Goal: Task Accomplishment & Management: Complete application form

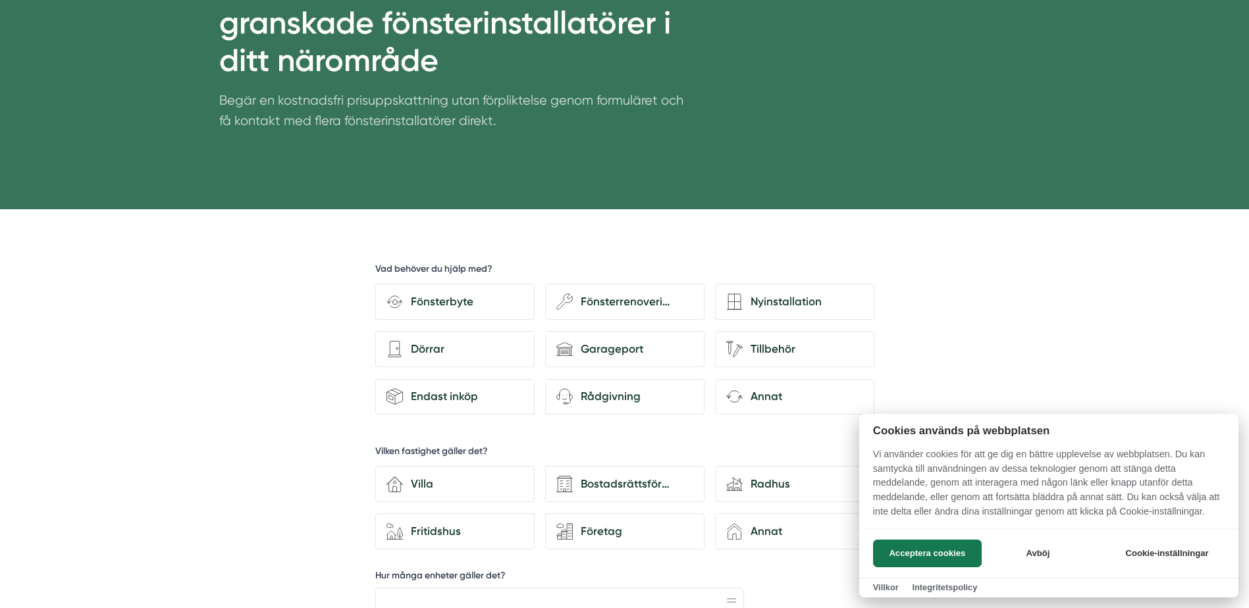
scroll to position [263, 0]
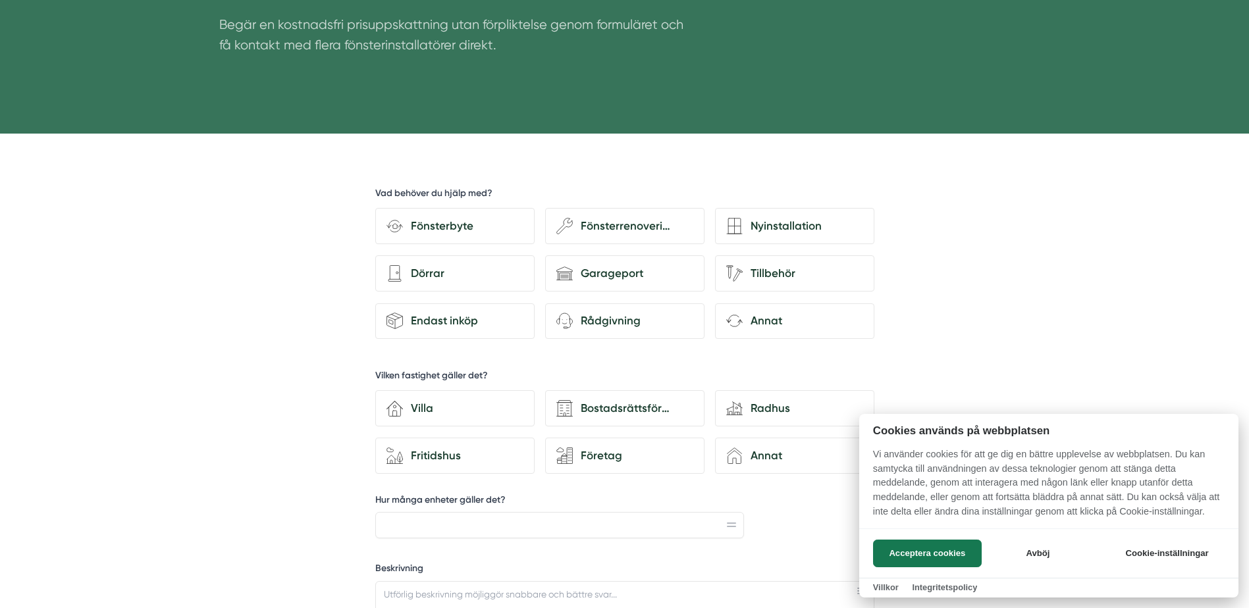
click at [448, 222] on div at bounding box center [624, 304] width 1249 height 608
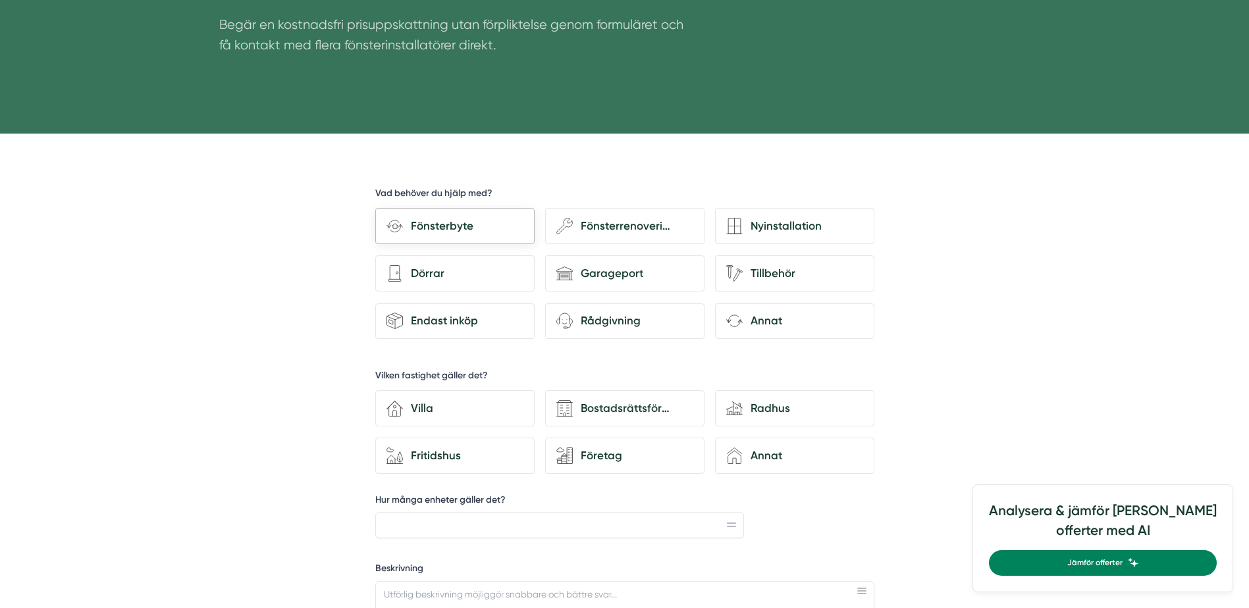
click at [445, 225] on div "Fönsterbyte" at bounding box center [463, 226] width 120 height 18
click at [0, 0] on input "Fönsterbyte" at bounding box center [0, 0] width 0 height 0
click at [453, 228] on div "Fönsterbyte" at bounding box center [463, 226] width 120 height 18
click at [0, 0] on input "Fönsterbyte" at bounding box center [0, 0] width 0 height 0
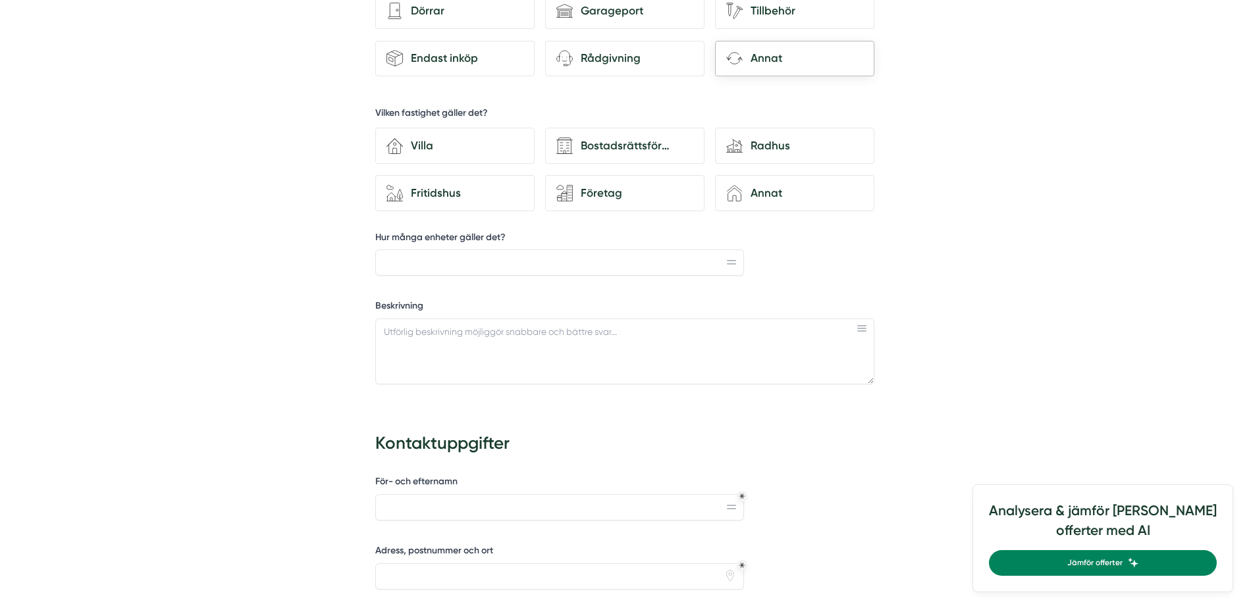
scroll to position [527, 0]
click at [469, 263] on input "Hur många enheter gäller det?" at bounding box center [559, 262] width 369 height 26
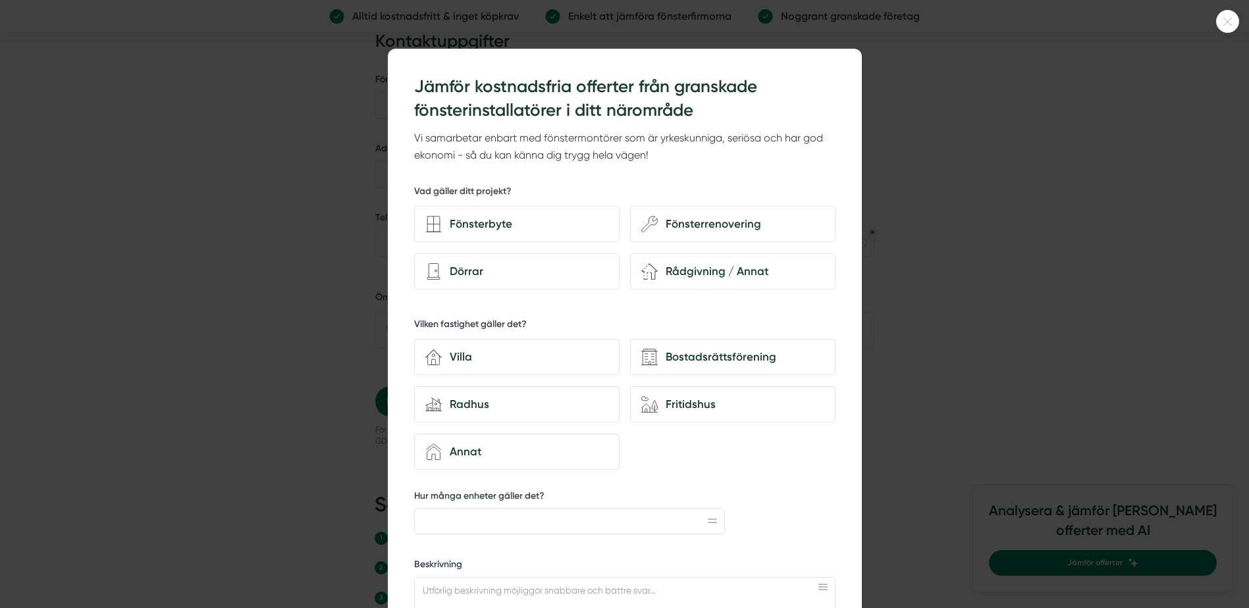
scroll to position [1119, 0]
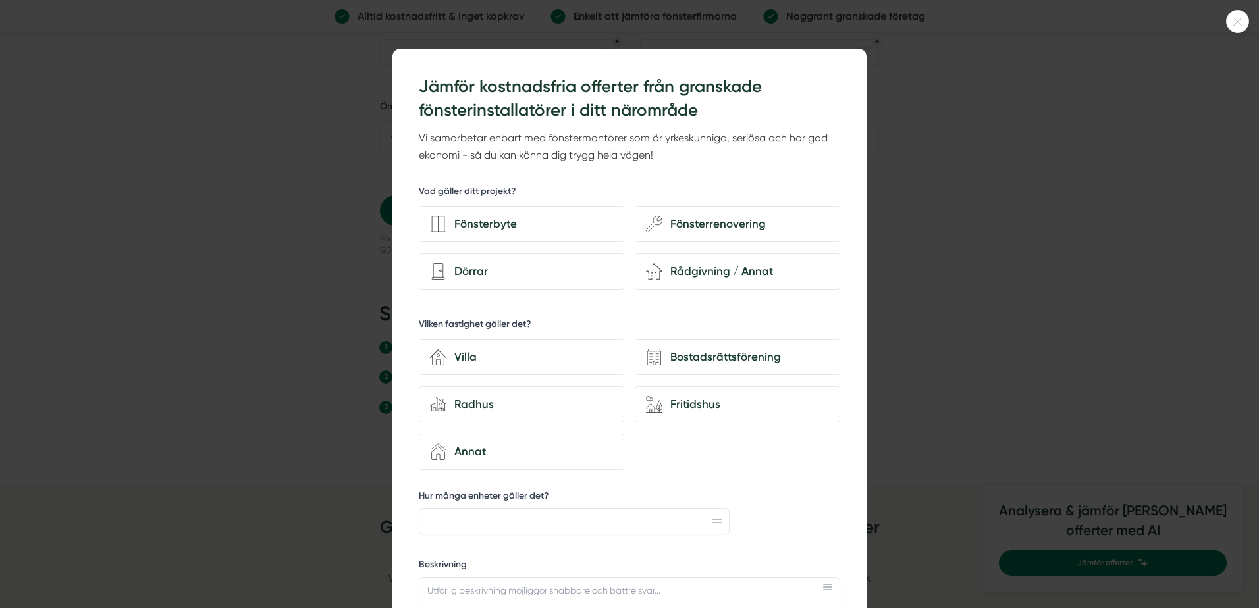
type input "7"
click at [209, 183] on div at bounding box center [629, 304] width 1259 height 608
